Goal: Ask a question

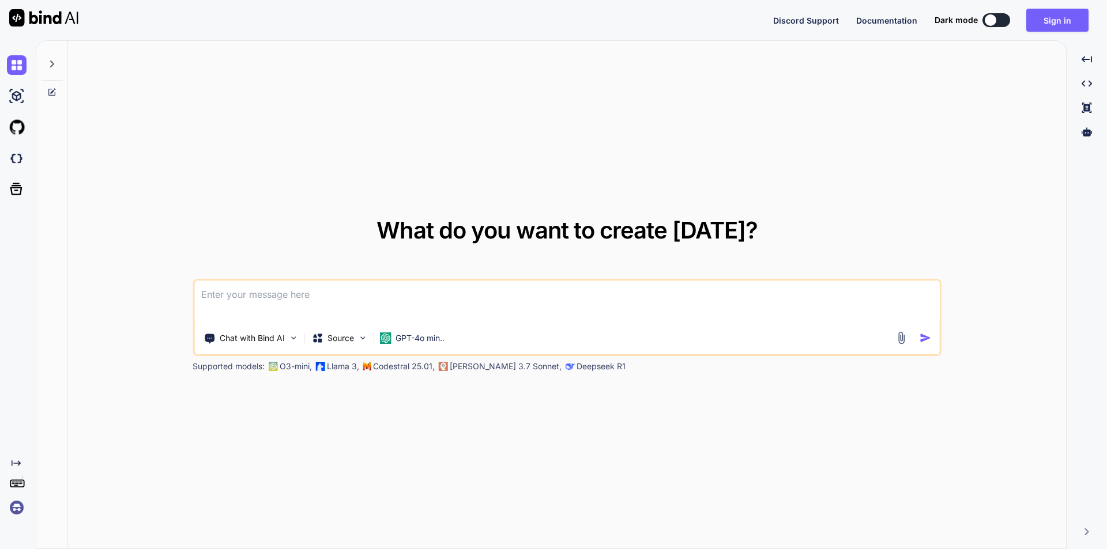
click at [994, 20] on div at bounding box center [990, 20] width 12 height 12
type textarea "x"
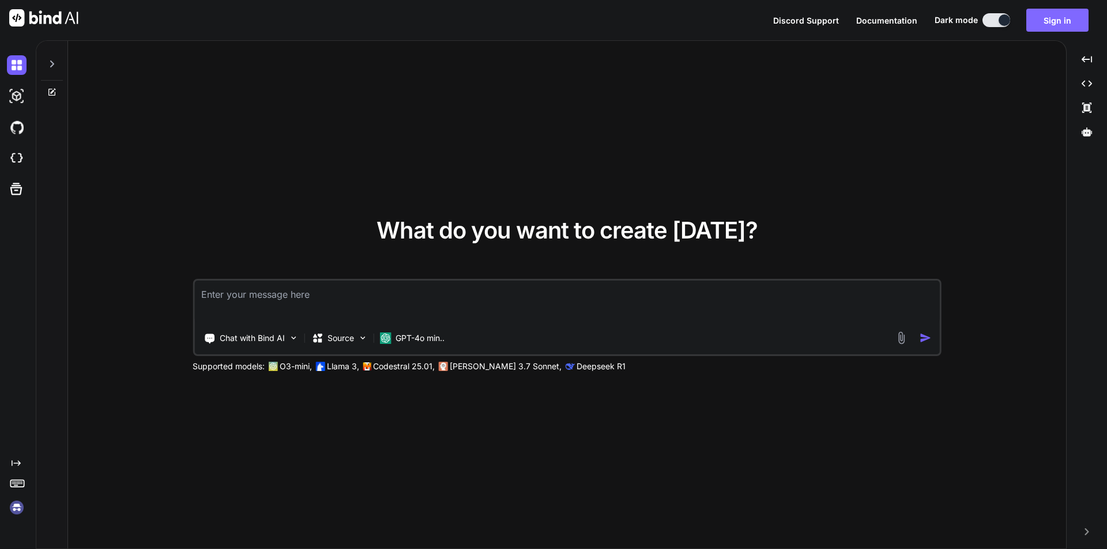
click at [1055, 22] on button "Sign in" at bounding box center [1057, 20] width 62 height 23
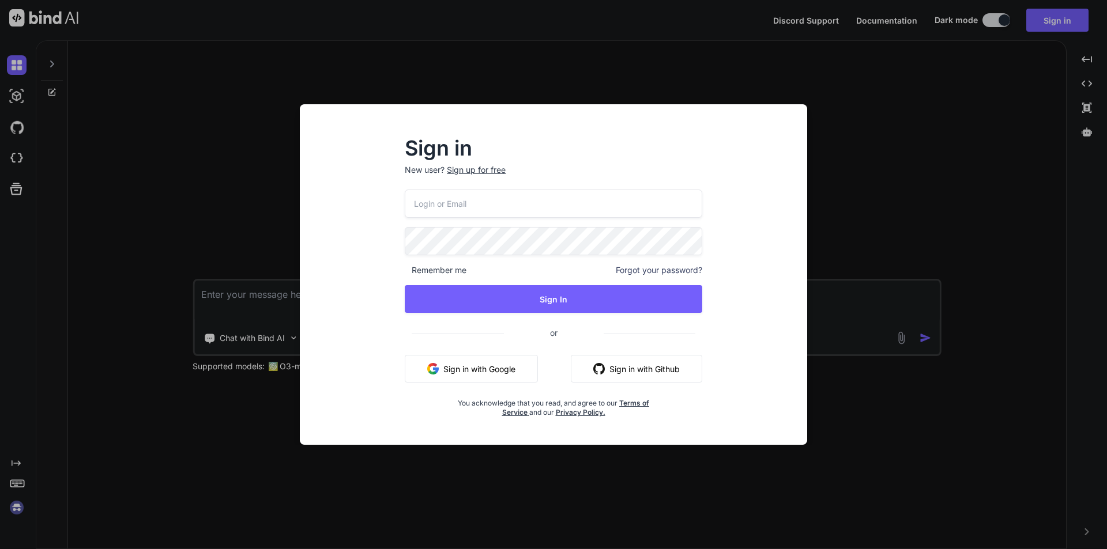
click at [474, 213] on input "email" at bounding box center [553, 204] width 297 height 28
type input "[EMAIL_ADDRESS][DOMAIN_NAME]"
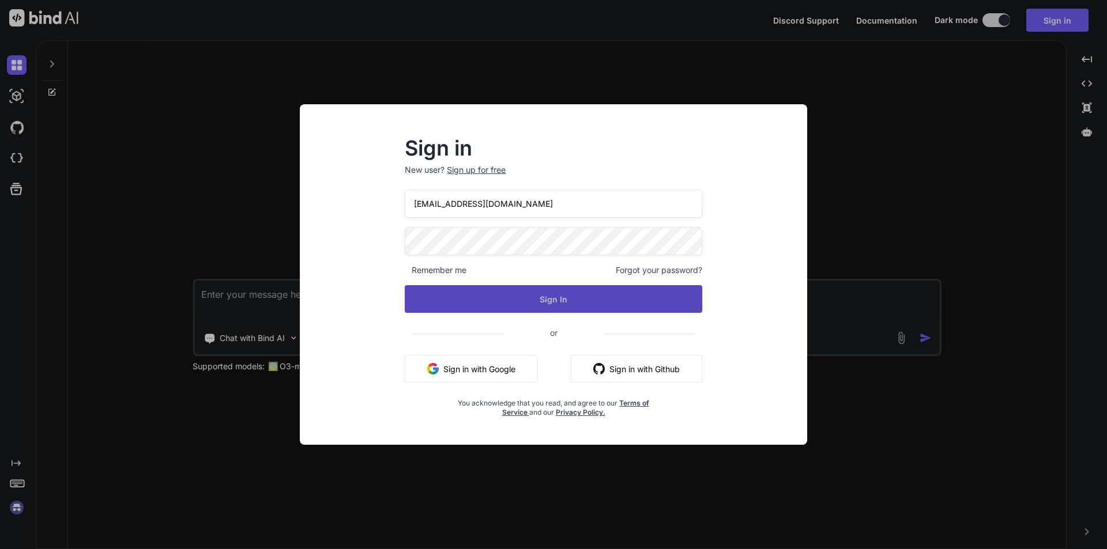
click at [557, 297] on button "Sign In" at bounding box center [553, 299] width 297 height 28
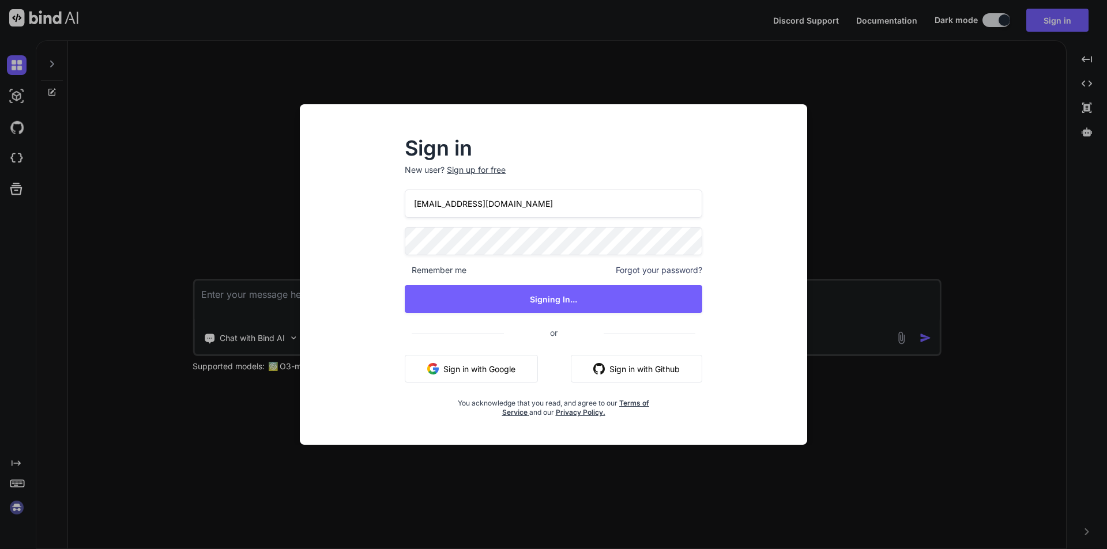
drag, startPoint x: 431, startPoint y: 206, endPoint x: 408, endPoint y: 207, distance: 23.1
click at [431, 207] on input "[EMAIL_ADDRESS][DOMAIN_NAME]" at bounding box center [553, 204] width 297 height 28
click at [510, 206] on input "[EMAIL_ADDRESS][DOMAIN_NAME]" at bounding box center [553, 204] width 297 height 28
drag, startPoint x: 511, startPoint y: 205, endPoint x: 370, endPoint y: 202, distance: 141.2
click at [370, 202] on div "Sign in New user? Sign up for free [EMAIL_ADDRESS][DOMAIN_NAME] Remember me For…" at bounding box center [553, 285] width 489 height 320
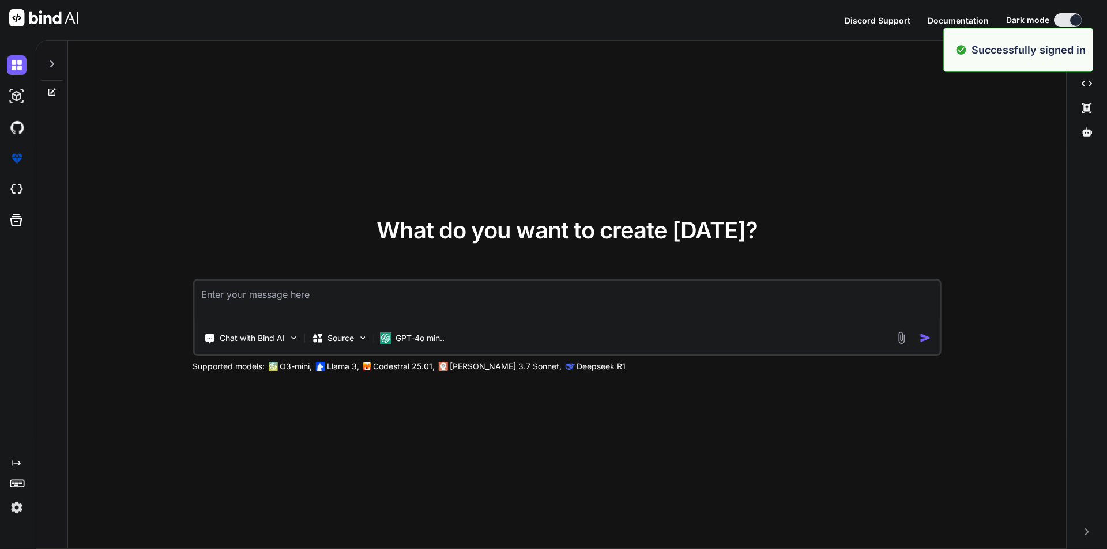
type textarea "x"
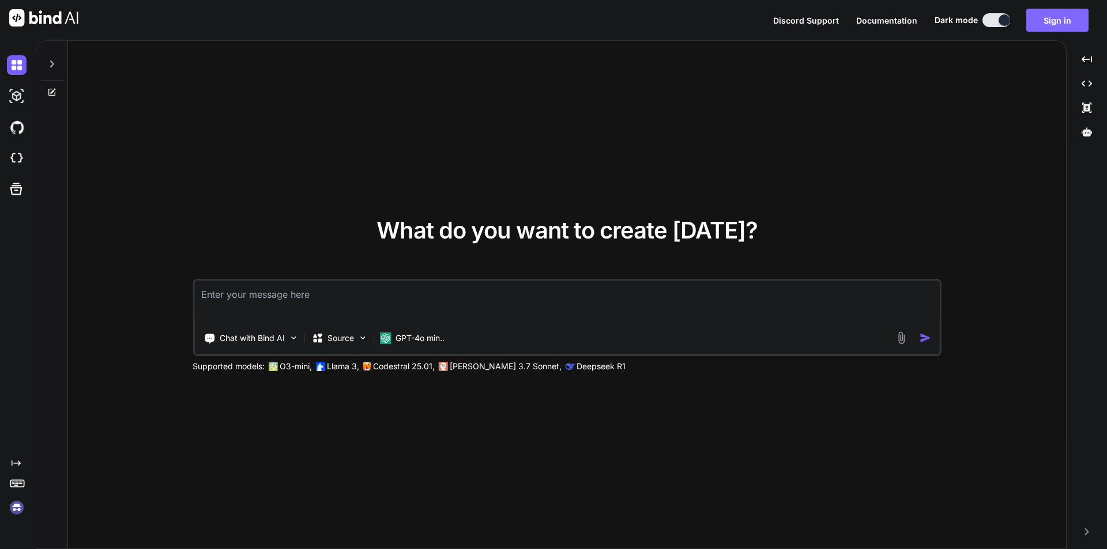
click at [1040, 20] on button "Sign in" at bounding box center [1057, 20] width 62 height 23
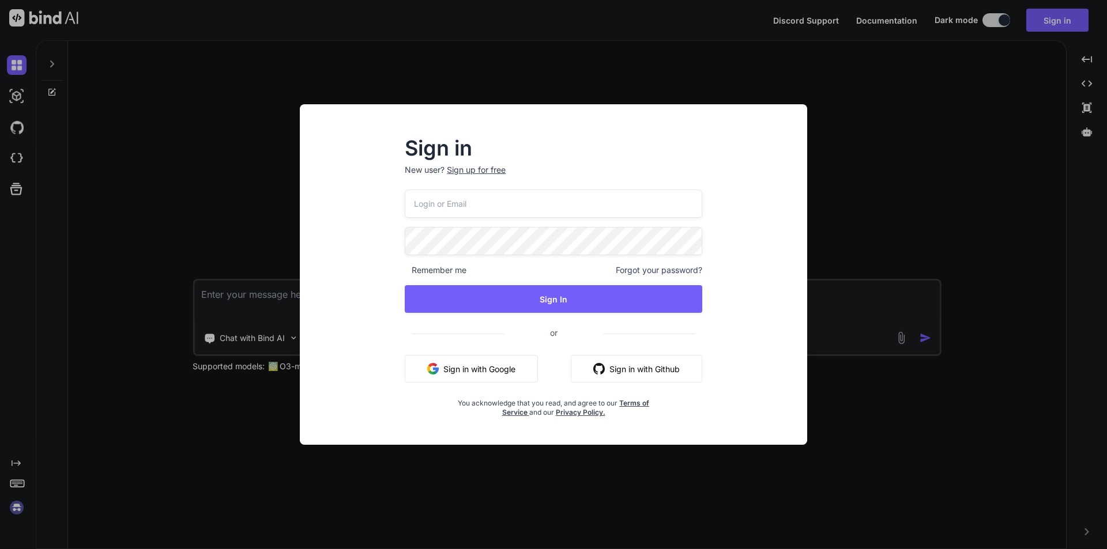
click at [465, 201] on input "email" at bounding box center [553, 204] width 297 height 28
paste input "[EMAIL_ADDRESS][DOMAIN_NAME]"
type input "[EMAIL_ADDRESS][DOMAIN_NAME]"
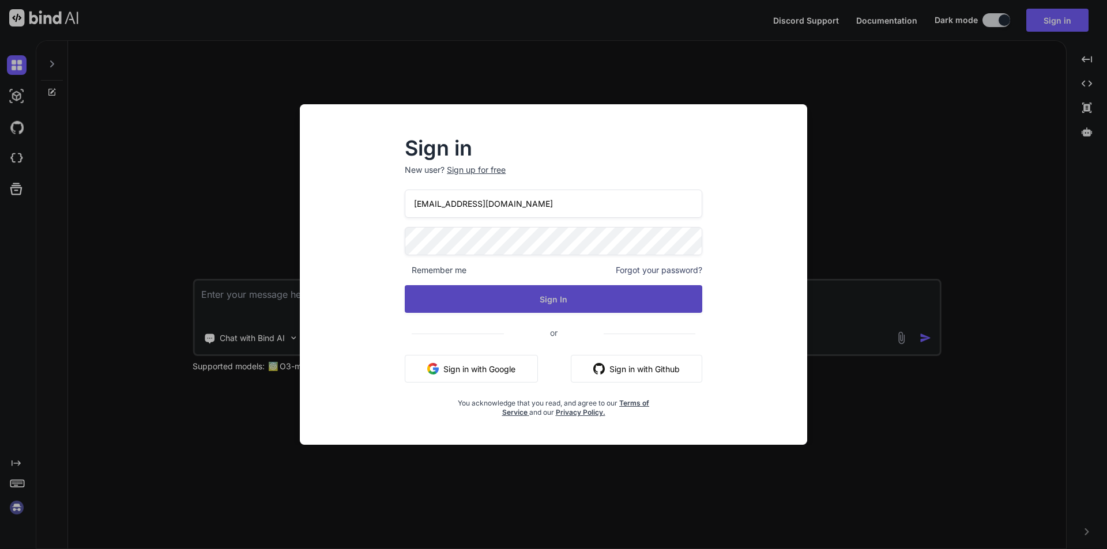
click at [562, 305] on button "Sign In" at bounding box center [553, 299] width 297 height 28
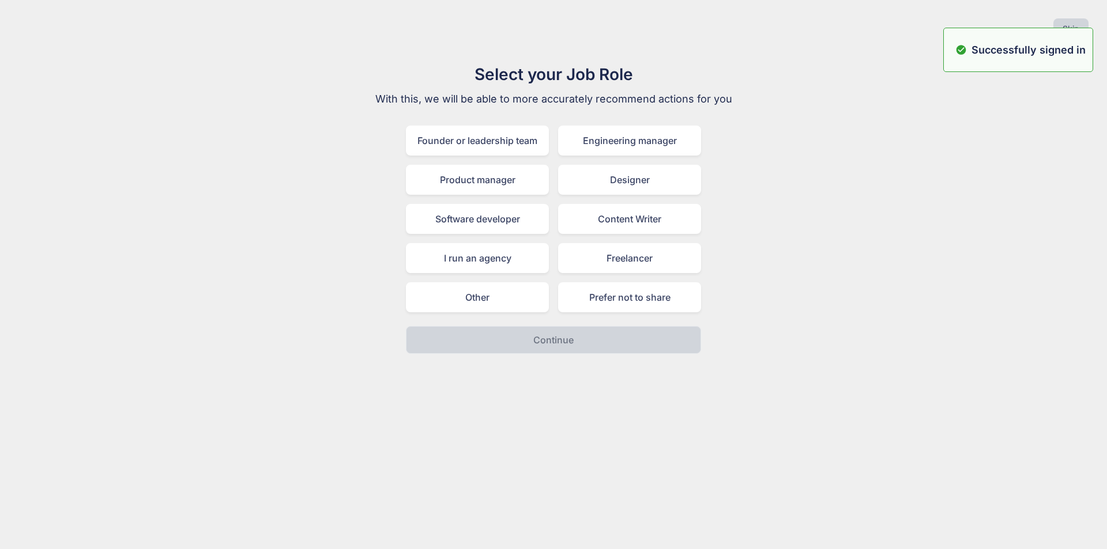
type textarea "x"
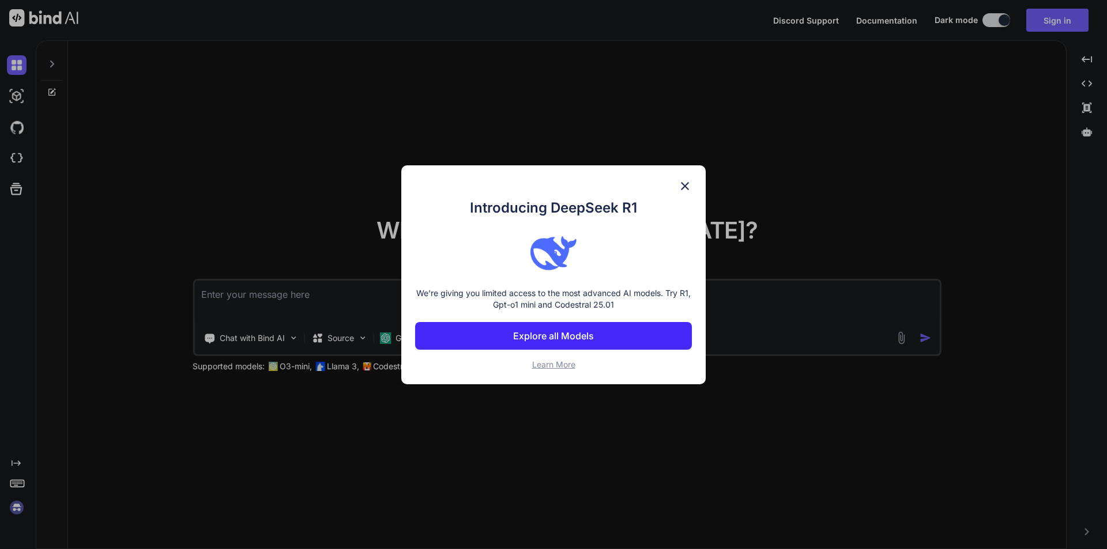
click at [684, 180] on img at bounding box center [685, 186] width 14 height 14
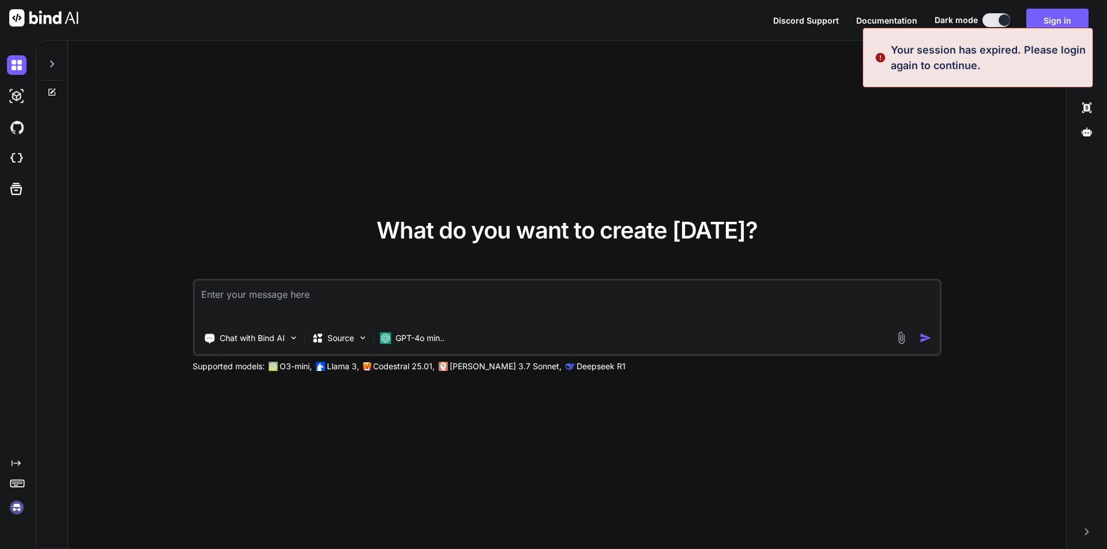
click at [307, 307] on textarea at bounding box center [566, 302] width 745 height 43
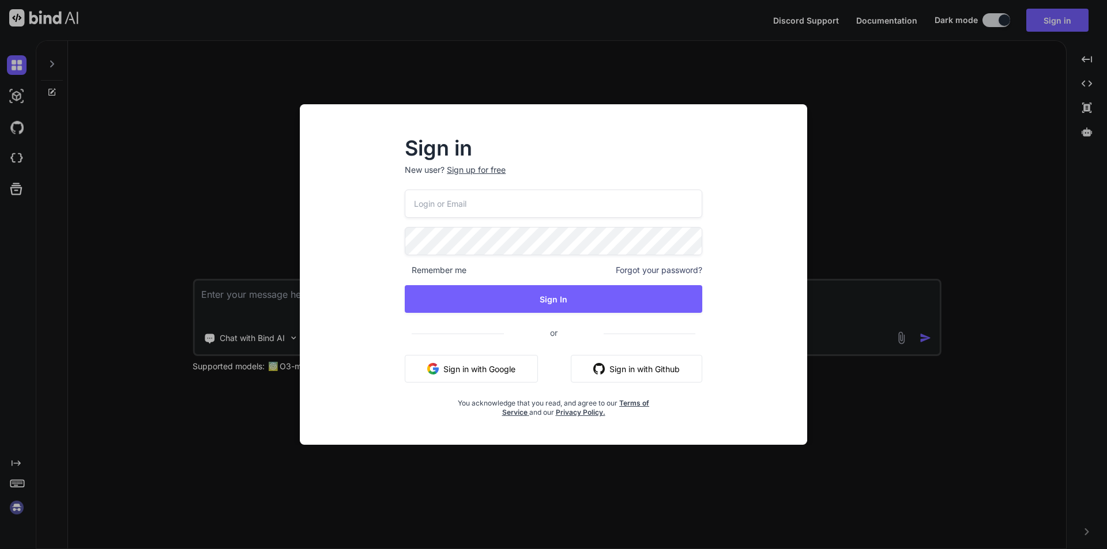
click at [493, 204] on input "email" at bounding box center [553, 204] width 297 height 28
paste input "[EMAIL_ADDRESS][DOMAIN_NAME]"
type input "[EMAIL_ADDRESS][DOMAIN_NAME]"
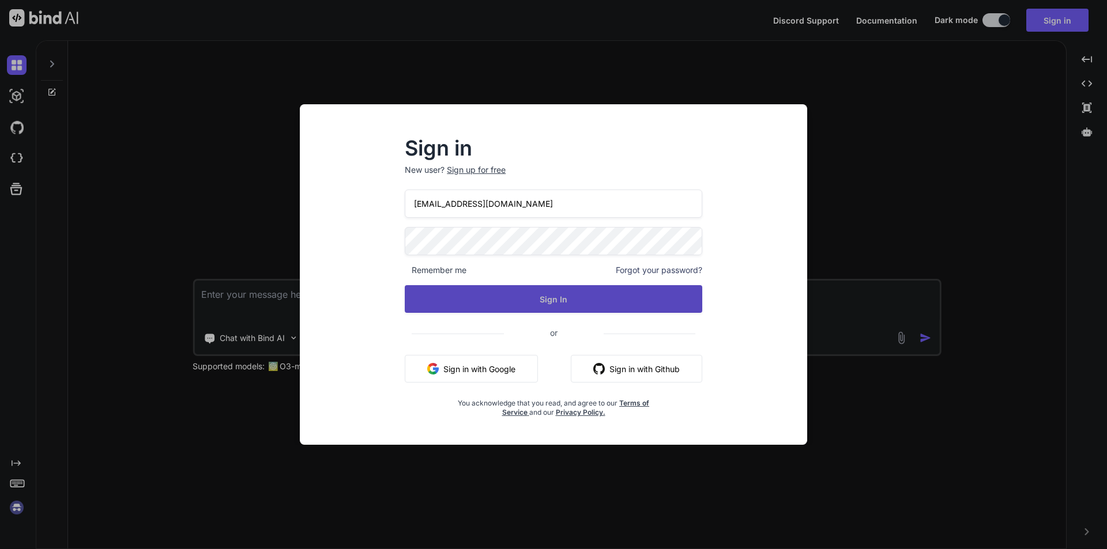
click at [529, 292] on button "Sign In" at bounding box center [553, 299] width 297 height 28
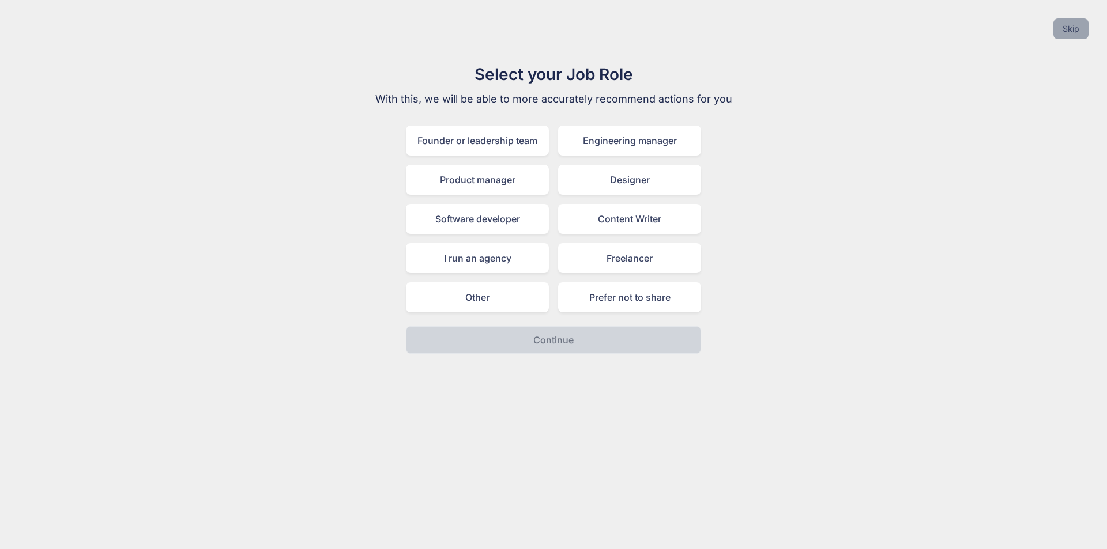
click at [1062, 31] on button "Skip" at bounding box center [1070, 28] width 35 height 21
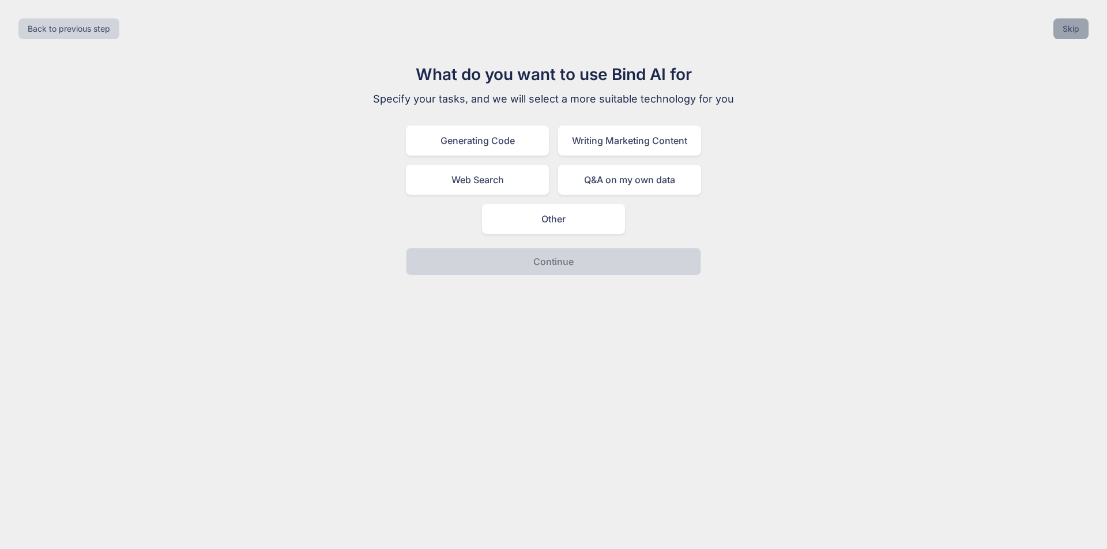
click at [1069, 25] on button "Skip" at bounding box center [1070, 28] width 35 height 21
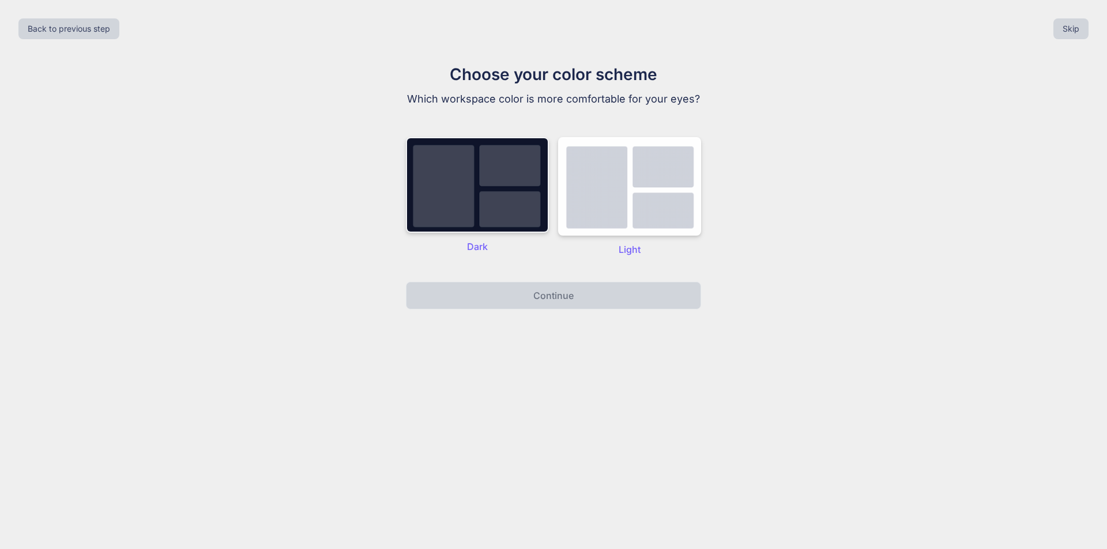
click at [453, 156] on img at bounding box center [477, 185] width 143 height 96
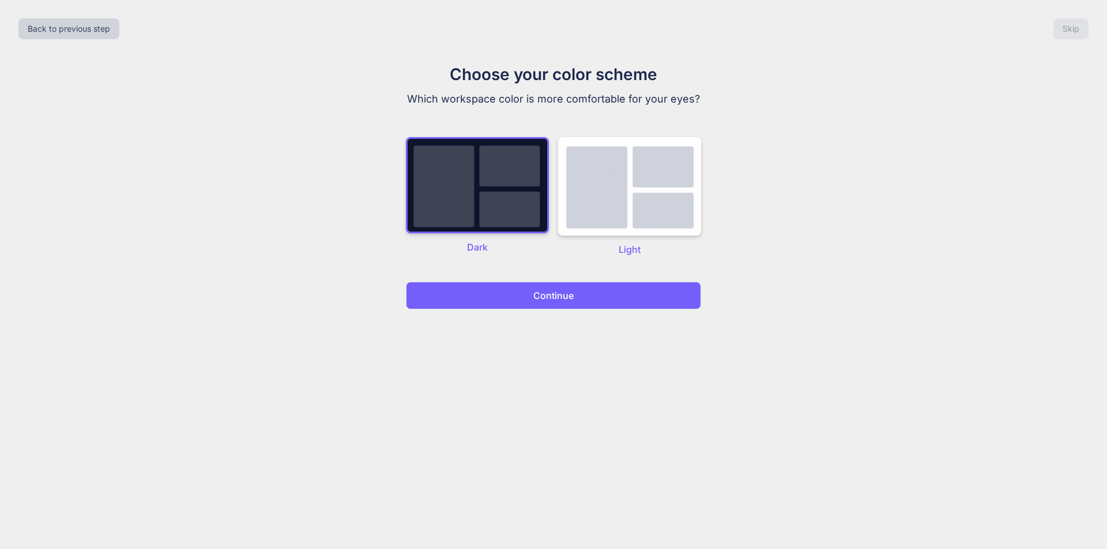
click at [586, 297] on button "Continue" at bounding box center [553, 296] width 295 height 28
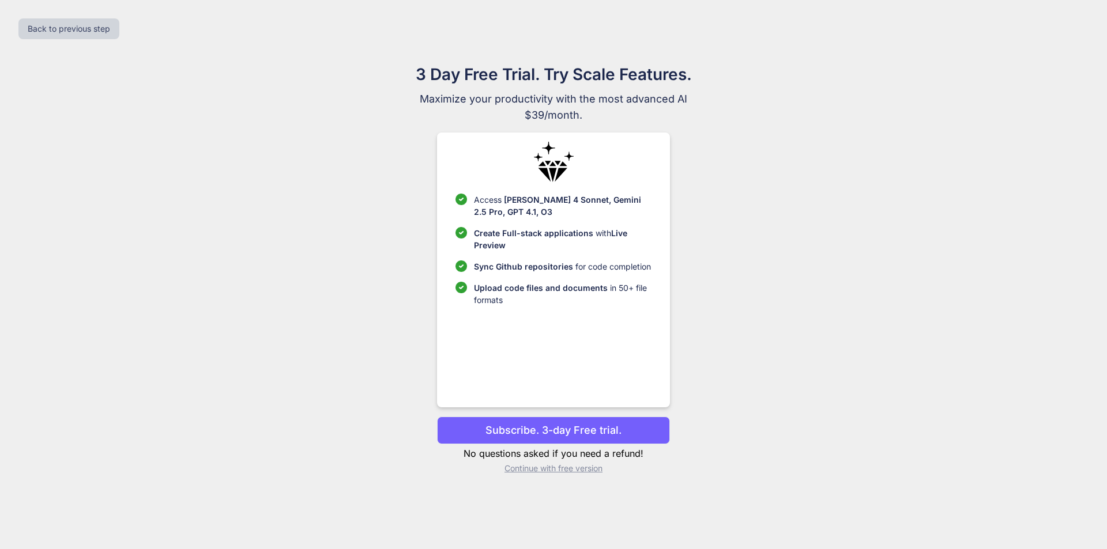
click at [551, 471] on p "Continue with free version" at bounding box center [553, 469] width 232 height 12
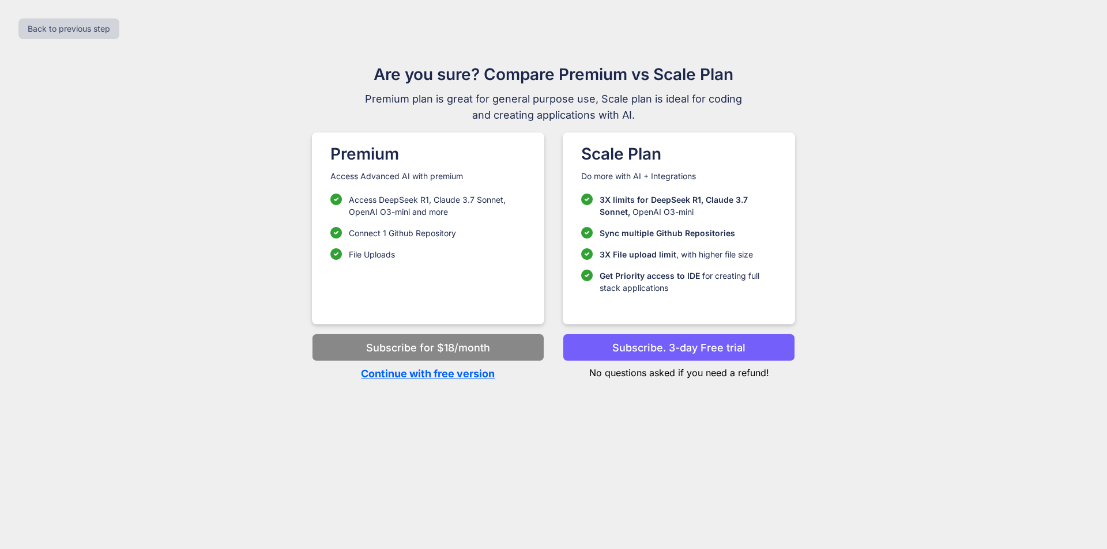
click at [397, 373] on p "Continue with free version" at bounding box center [428, 374] width 232 height 16
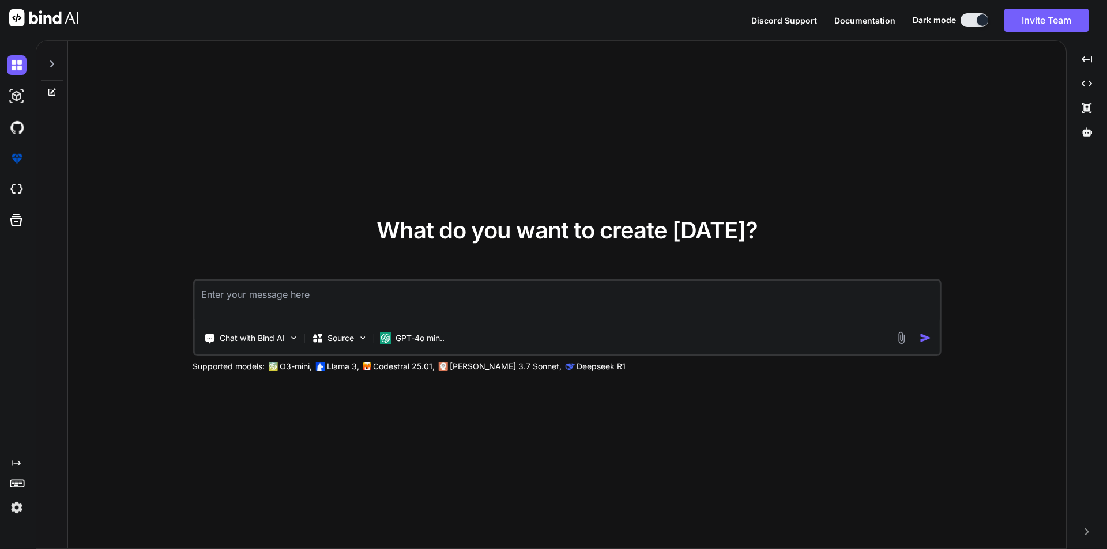
click at [394, 300] on textarea at bounding box center [566, 302] width 745 height 43
type textarea "x"
type textarea "H"
type textarea "x"
type textarea "Hi"
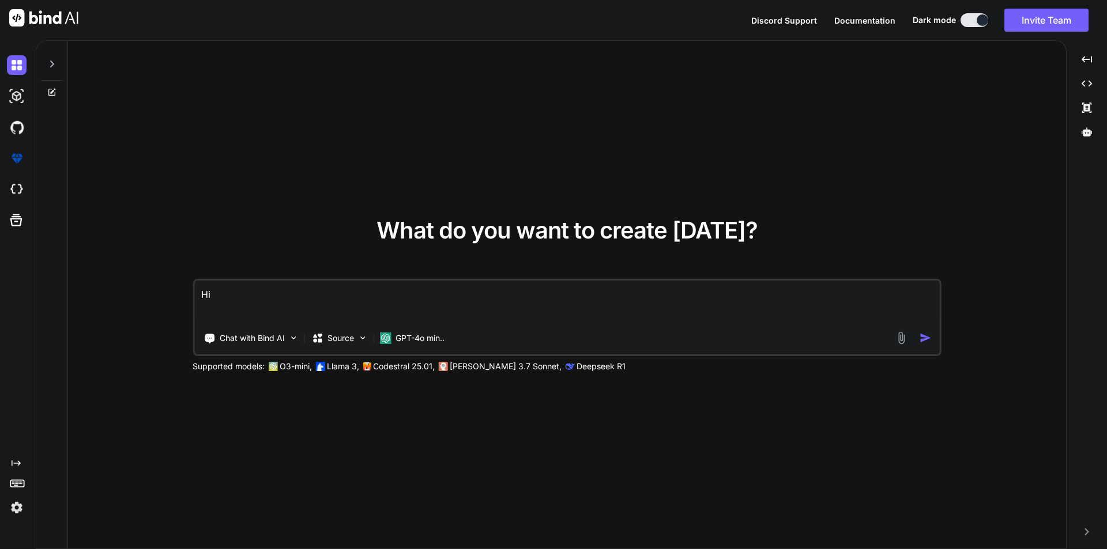
type textarea "x"
type textarea "Hii"
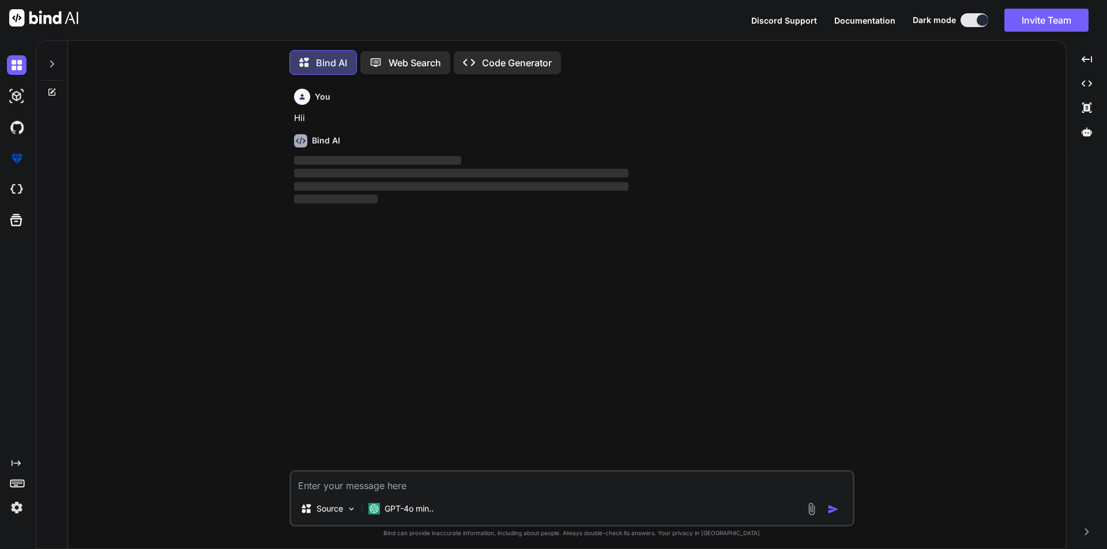
scroll to position [6, 0]
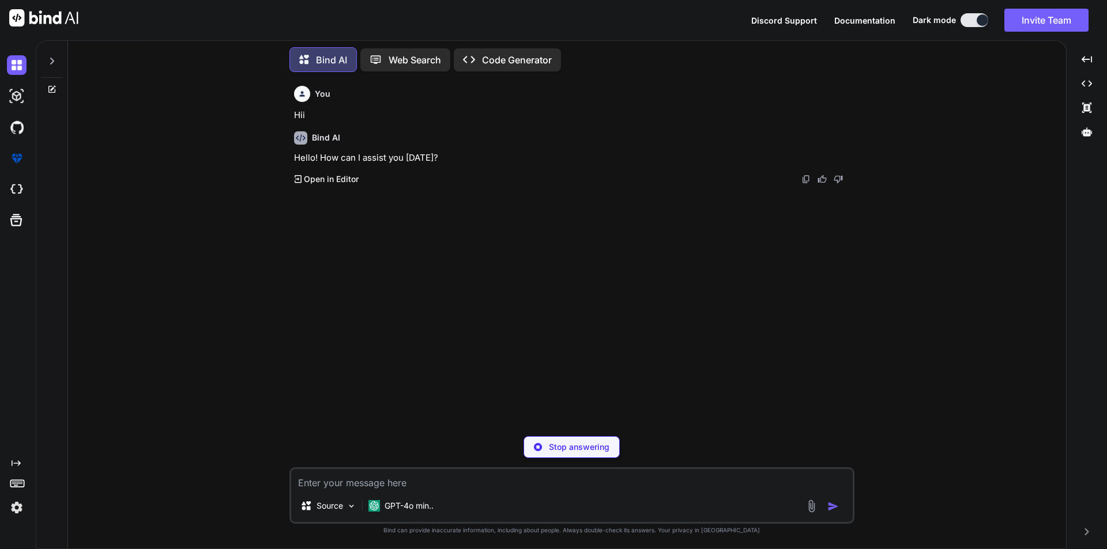
type textarea "x"
paste textarea "Exhaustive path coverage is an example of:"
type textarea "Exhaustive path coverage is an example of:"
click at [829, 506] on img "button" at bounding box center [833, 507] width 12 height 12
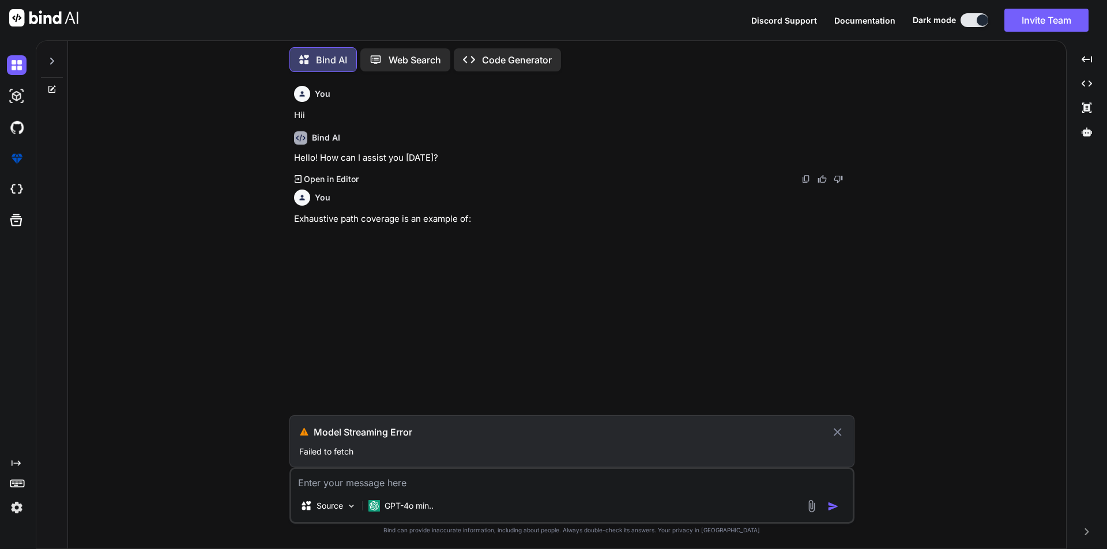
click at [829, 431] on h3 "Model Streaming Error" at bounding box center [572, 432] width 517 height 14
click at [836, 429] on icon at bounding box center [836, 432] width 13 height 14
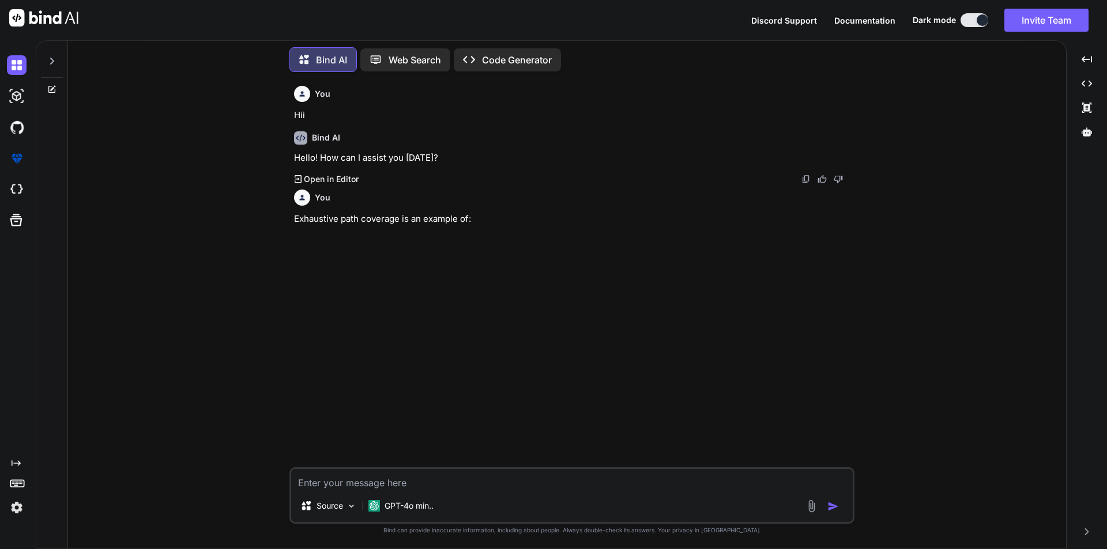
click at [482, 224] on p "Exhaustive path coverage is an example of:" at bounding box center [573, 219] width 558 height 13
click at [396, 486] on textarea at bounding box center [571, 479] width 561 height 21
paste textarea "Exhaustive path coverage is an example of:"
type textarea "Exhaustive path coverage is an example of:"
